Goal: Find specific page/section: Find specific page/section

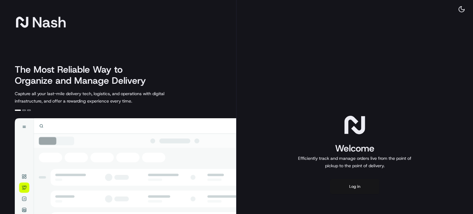
click at [344, 187] on button "Log in" at bounding box center [354, 186] width 49 height 15
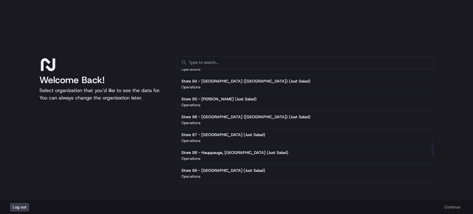
scroll to position [655, 0]
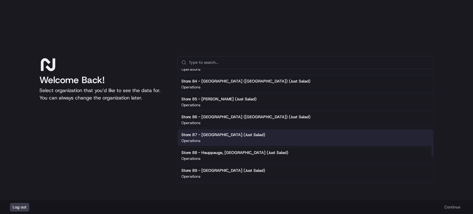
click at [220, 138] on div "Operations" at bounding box center [223, 140] width 84 height 5
click at [448, 209] on button "Continue" at bounding box center [453, 207] width 22 height 9
